Goal: Information Seeking & Learning: Learn about a topic

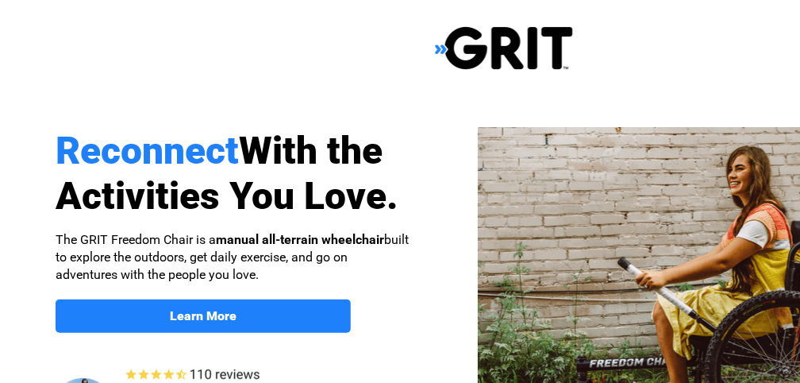
select select "US"
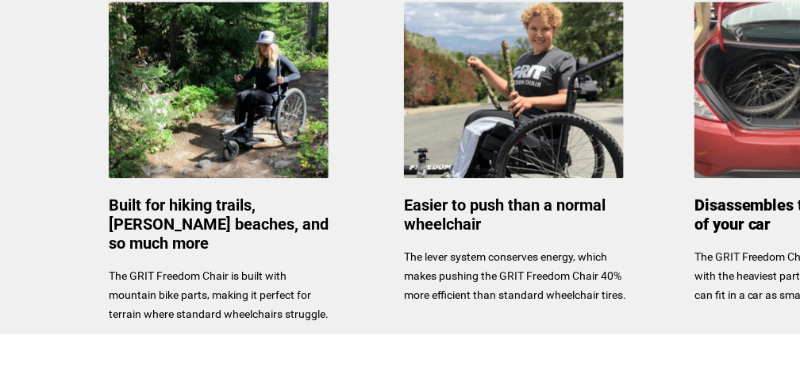
scroll to position [846, 0]
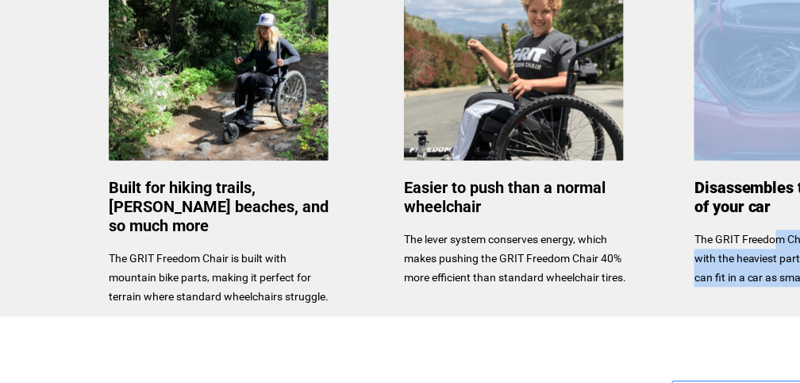
drag, startPoint x: 776, startPoint y: 225, endPoint x: 673, endPoint y: 241, distance: 103.8
click at [673, 241] on div "Reconnect With the Activities You Love. Learn More About the GRIT Freedom Chair…" at bounding box center [504, 194] width 1008 height 2081
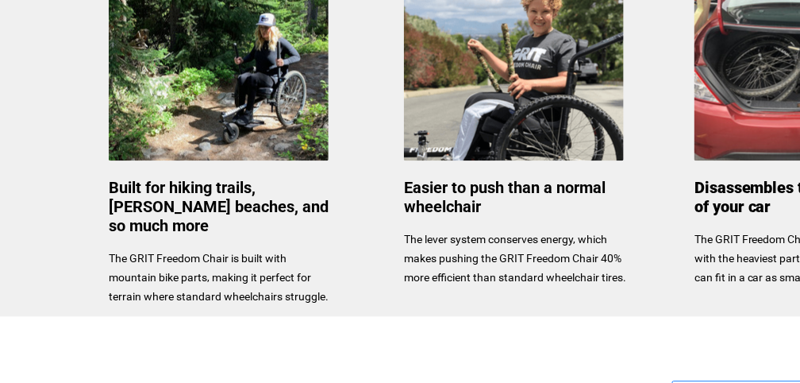
drag, startPoint x: 673, startPoint y: 241, endPoint x: 713, endPoint y: 229, distance: 41.4
click at [713, 229] on div "Disassembles to fit in the trunk of your car The GRIT Freedom Chair easily disa…" at bounding box center [807, 232] width 225 height 107
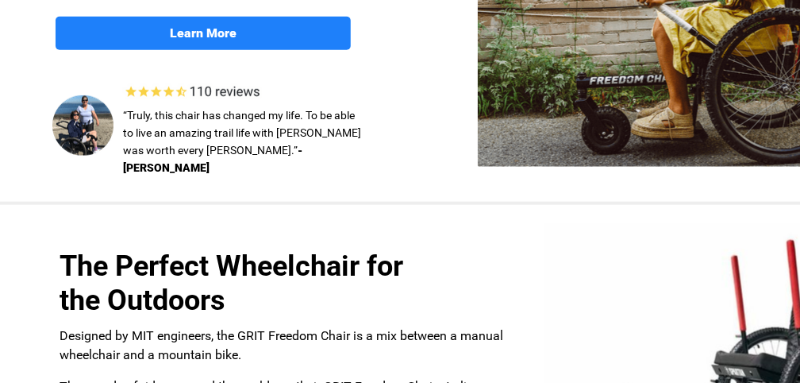
scroll to position [110, 0]
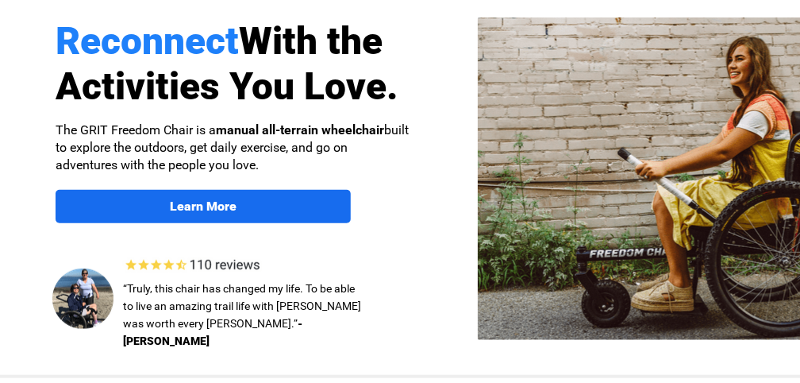
click at [210, 219] on link "Learn More" at bounding box center [203, 206] width 295 height 33
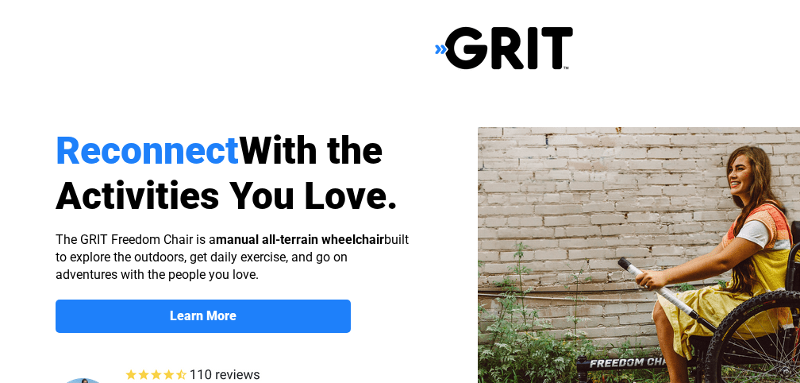
scroll to position [1330, 175]
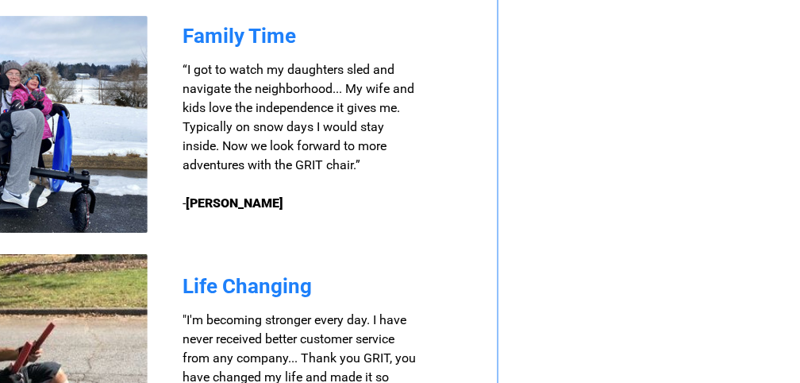
select select "US"
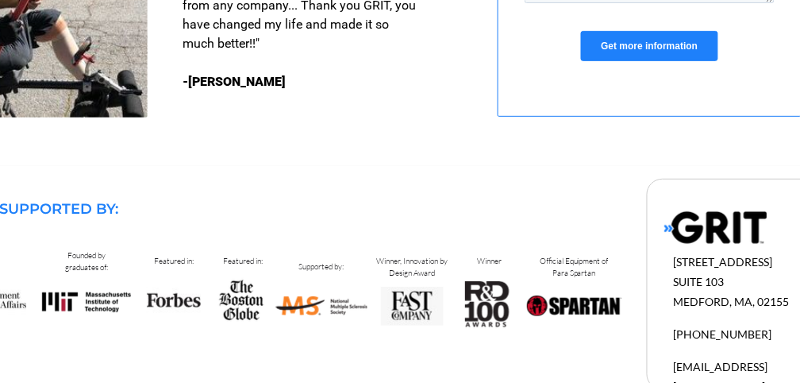
scroll to position [1592, 175]
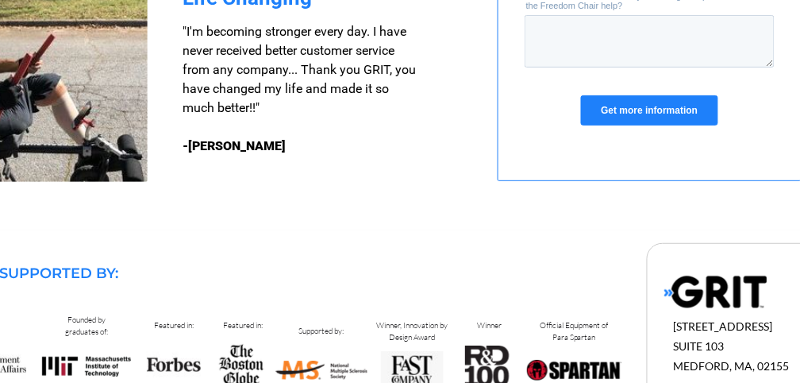
click at [610, 117] on input "Get more information" at bounding box center [648, 111] width 137 height 30
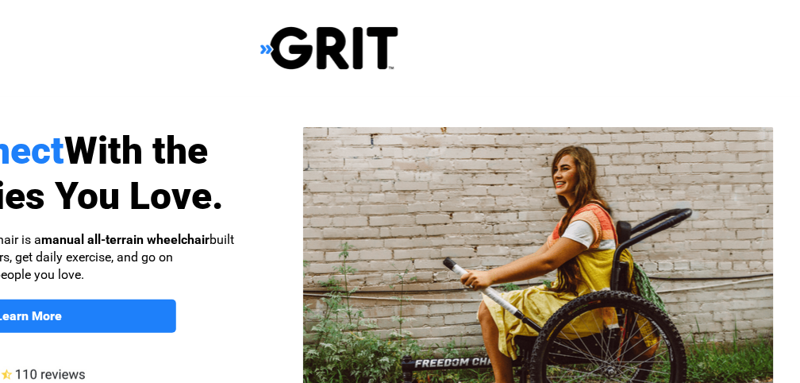
scroll to position [0, 175]
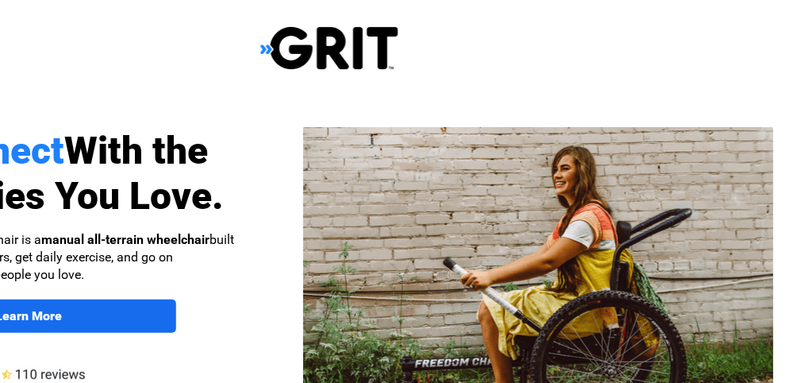
click at [165, 306] on link "Learn More" at bounding box center [28, 315] width 295 height 33
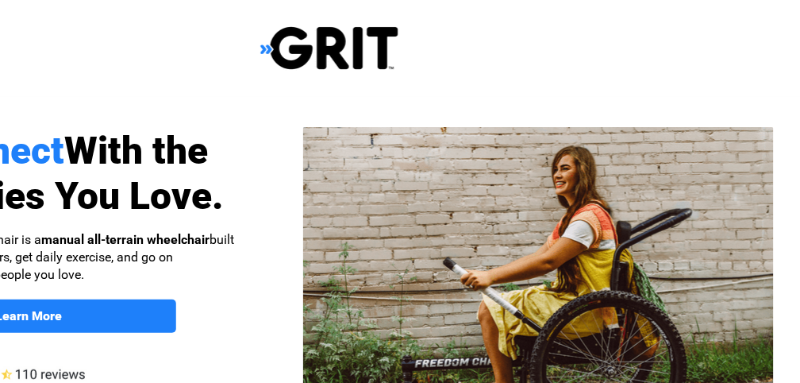
click at [583, 281] on img at bounding box center [538, 288] width 471 height 322
click at [118, 239] on strong "manual all-terrain wheelchair" at bounding box center [125, 239] width 168 height 15
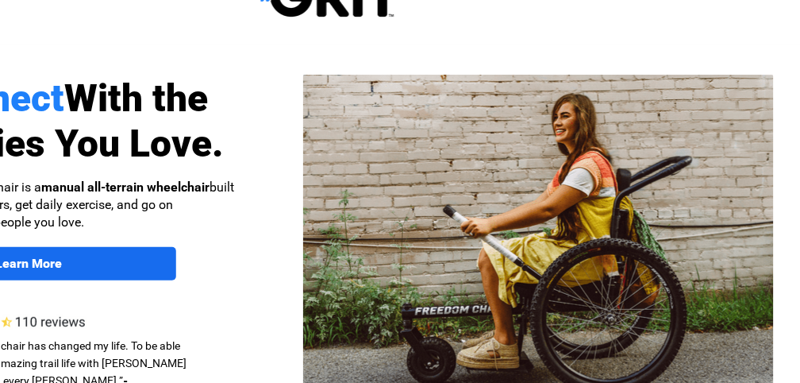
click at [121, 260] on span "Learn More" at bounding box center [28, 263] width 295 height 15
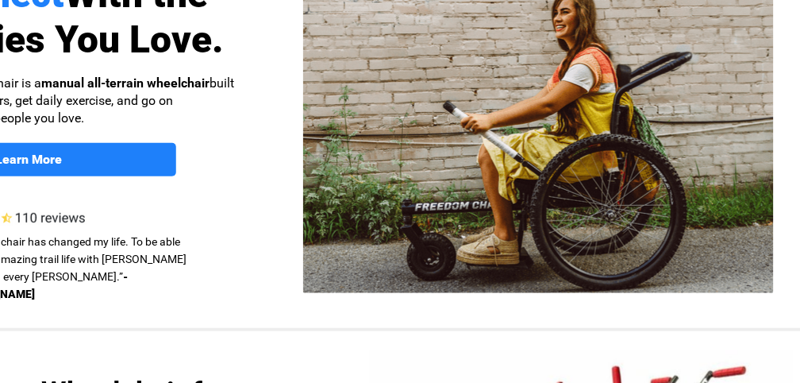
scroll to position [115, 175]
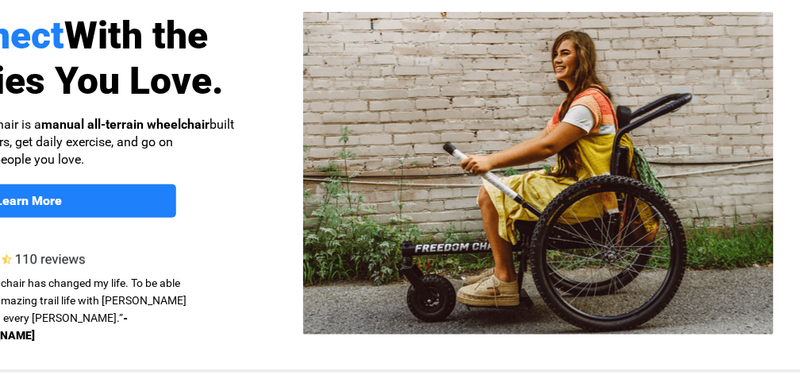
click at [510, 196] on img at bounding box center [538, 173] width 471 height 322
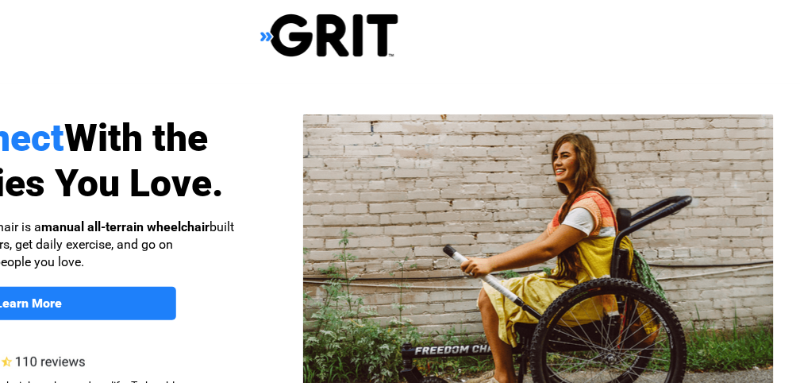
scroll to position [0, 175]
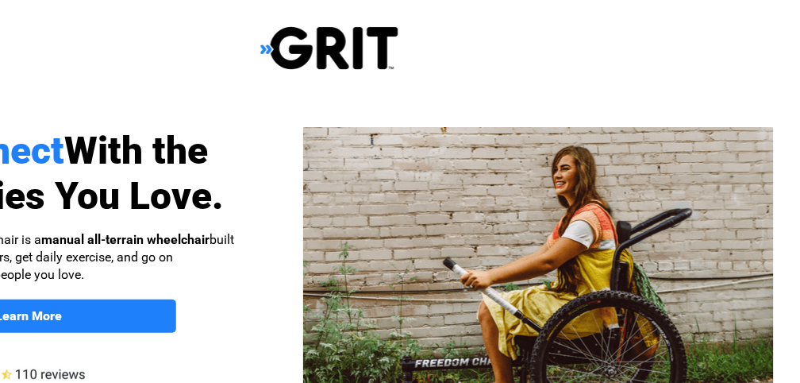
click at [312, 43] on img at bounding box center [329, 47] width 138 height 45
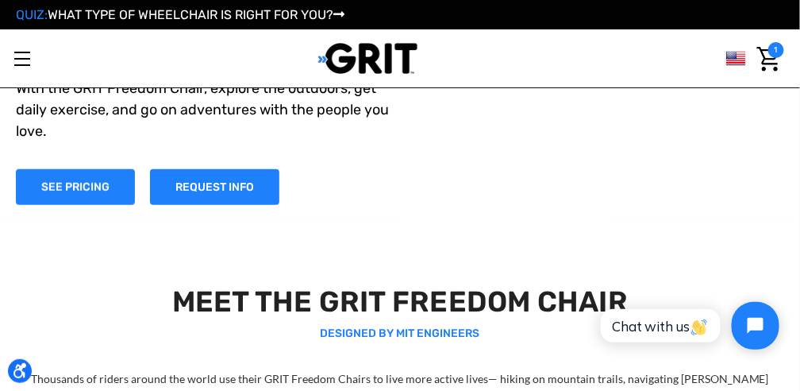
scroll to position [264, 0]
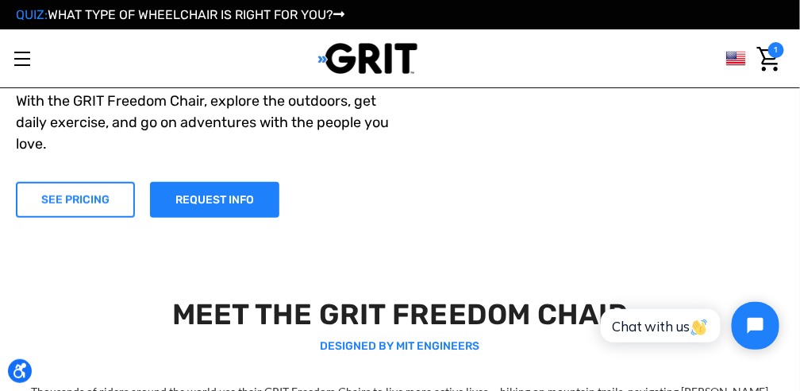
click at [108, 195] on link "SEE PRICING" at bounding box center [75, 200] width 119 height 36
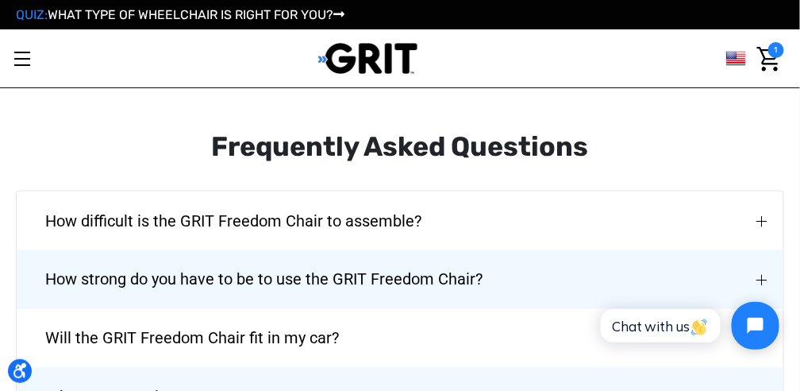
scroll to position [2064, 0]
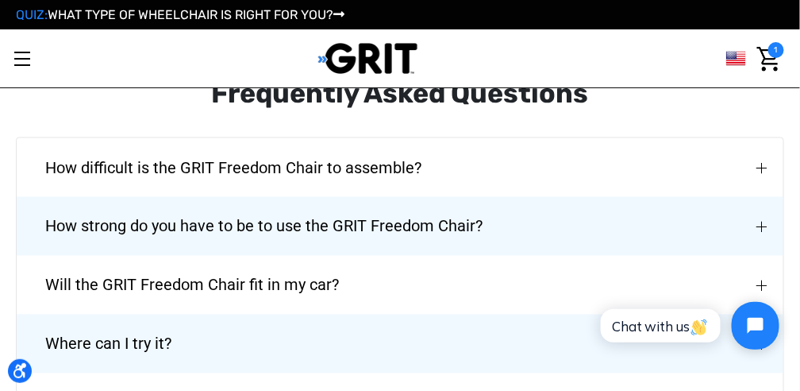
click at [86, 198] on span "How strong do you have to be to use the GRIT Freedom Chair?" at bounding box center [263, 226] width 485 height 57
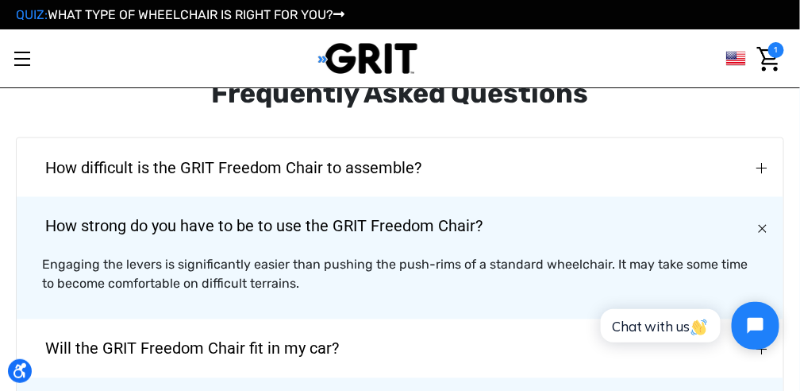
click at [92, 198] on span "How strong do you have to be to use the GRIT Freedom Chair?" at bounding box center [263, 226] width 485 height 57
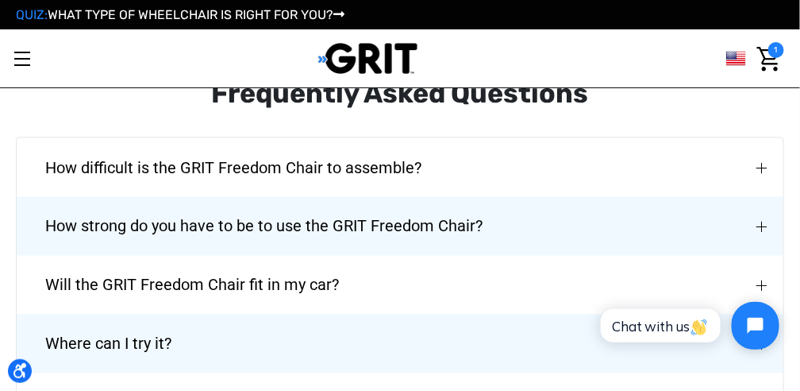
click at [279, 198] on span "How strong do you have to be to use the GRIT Freedom Chair?" at bounding box center [263, 226] width 485 height 57
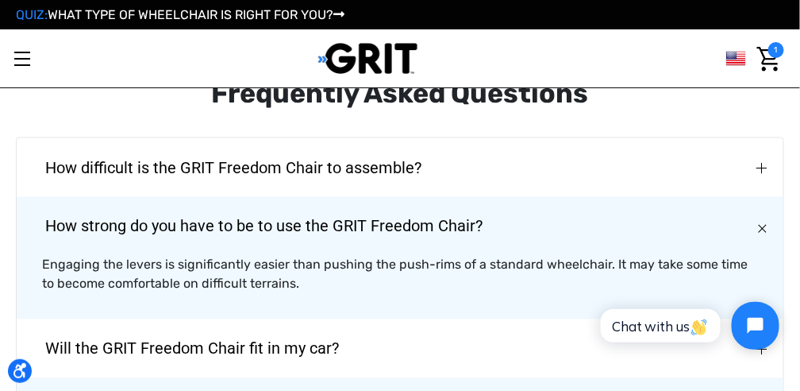
click at [102, 139] on span "How difficult is the GRIT Freedom Chair to assemble?" at bounding box center [233, 167] width 424 height 57
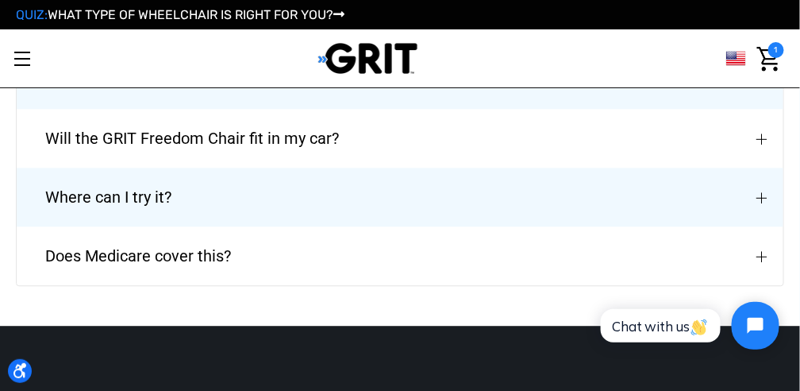
scroll to position [2381, 0]
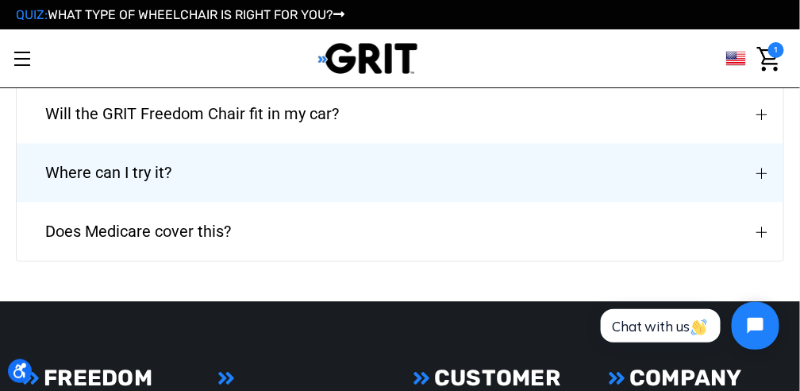
click at [116, 202] on span "Does Medicare cover this?" at bounding box center [137, 230] width 233 height 57
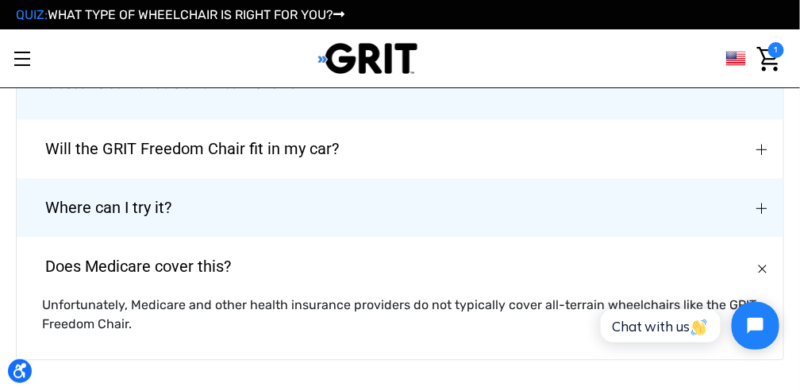
scroll to position [2328, 0]
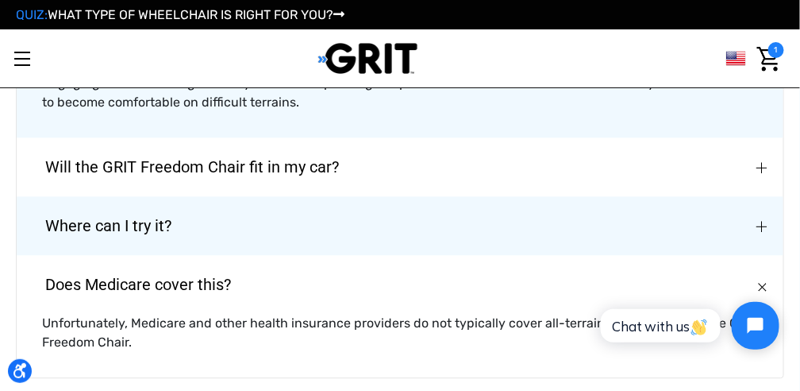
click at [60, 197] on span "Where can I try it?" at bounding box center [108, 225] width 174 height 57
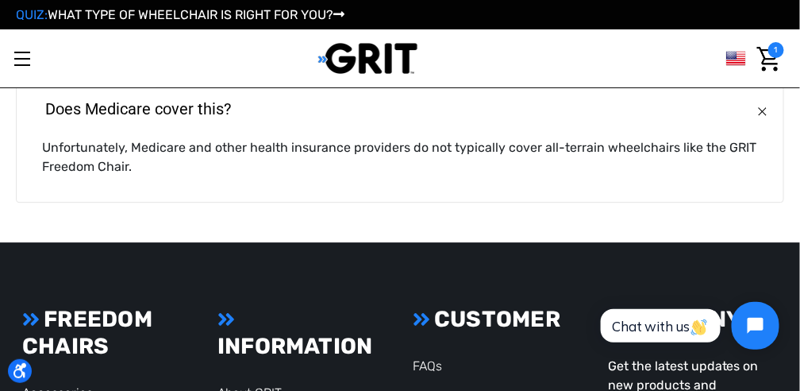
scroll to position [2593, 0]
